Goal: Information Seeking & Learning: Learn about a topic

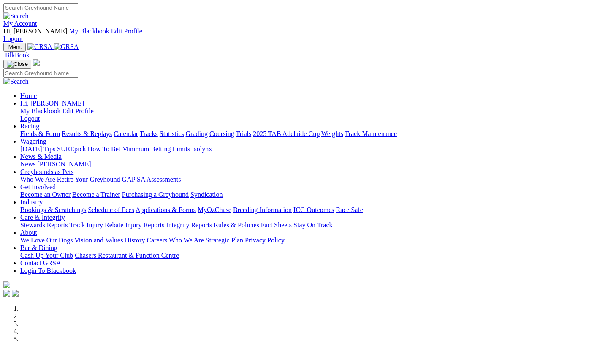
click at [39, 123] on link "Racing" at bounding box center [29, 126] width 19 height 7
click at [48, 130] on link "Fields & Form" at bounding box center [40, 133] width 40 height 7
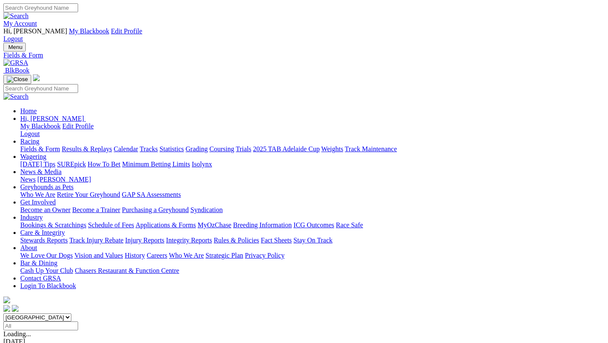
click at [78, 321] on input "Select date" at bounding box center [40, 325] width 75 height 9
type input "Yesterday, 4 Sep 2025"
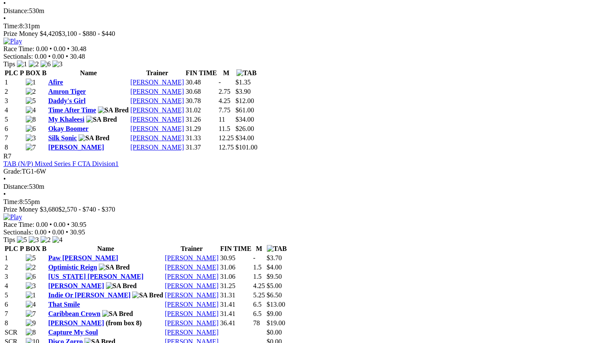
scroll to position [1305, 0]
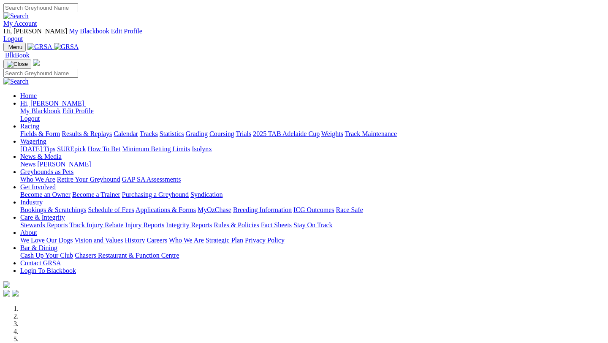
click at [39, 123] on link "Racing" at bounding box center [29, 126] width 19 height 7
click at [40, 130] on link "Fields & Form" at bounding box center [40, 133] width 40 height 7
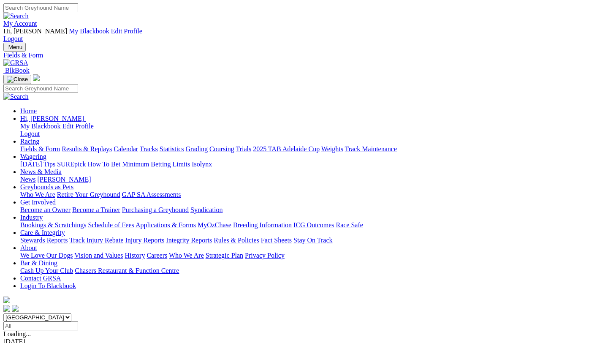
click at [78, 321] on input "Select date" at bounding box center [40, 325] width 75 height 9
type input "Yesterday, 4 Sep 2025"
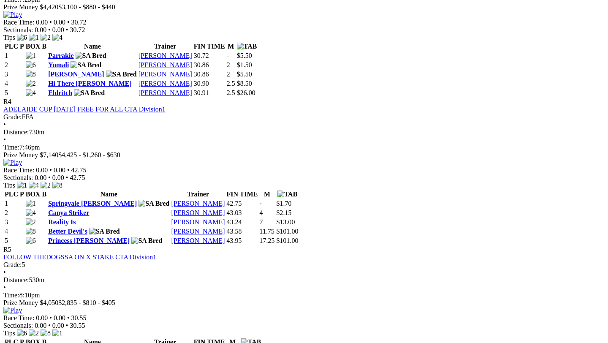
scroll to position [861, 0]
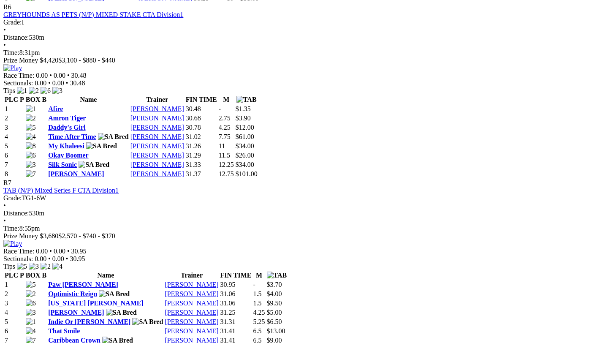
scroll to position [1280, 0]
